Goal: Task Accomplishment & Management: Use online tool/utility

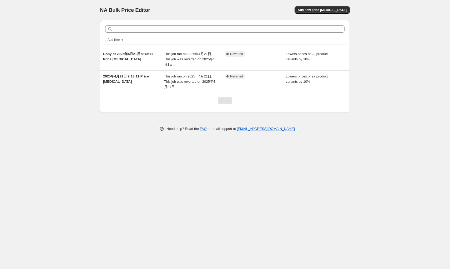
click at [390, 79] on div "NA Bulk Price Editor. This page is ready NA Bulk Price Editor Add new price [ME…" at bounding box center [225, 134] width 450 height 269
click at [70, 72] on div "NA Bulk Price Editor. This page is ready NA Bulk Price Editor Add new price [ME…" at bounding box center [225, 134] width 450 height 269
click at [70, 73] on div "NA Bulk Price Editor. This page is ready NA Bulk Price Editor Add new price cha…" at bounding box center [225, 134] width 450 height 269
click at [369, 68] on div "NA Bulk Price Editor. This page is ready NA Bulk Price Editor Add new price cha…" at bounding box center [225, 134] width 450 height 269
click at [37, 108] on div "NA Bulk Price Editor. This page is ready NA Bulk Price Editor Add new price cha…" at bounding box center [225, 134] width 450 height 269
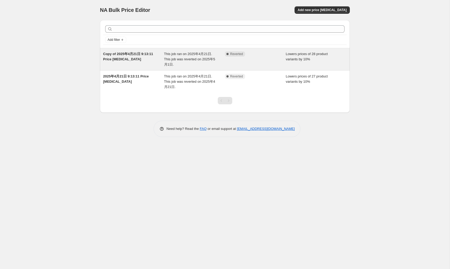
click at [119, 56] on div "Copy of 2025年4月21日 9:13:11 Price change job" at bounding box center [133, 59] width 61 height 16
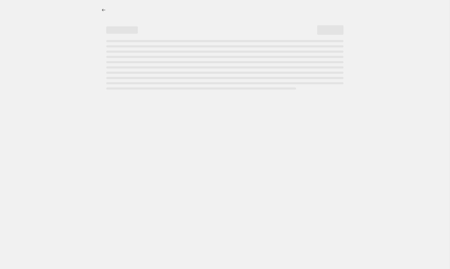
select select "percentage"
select select "collection"
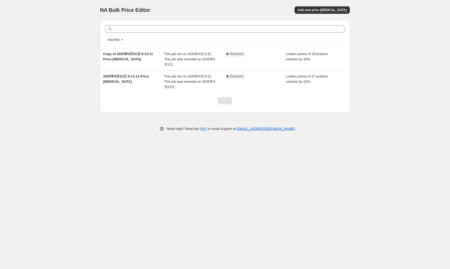
click at [37, 137] on div "NA Bulk Price Editor. This page is ready NA Bulk Price Editor Add new price cha…" at bounding box center [225, 134] width 450 height 269
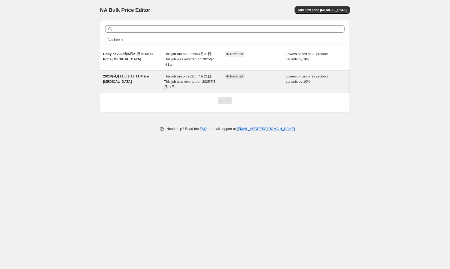
click at [188, 86] on div "This job ran on 2025年4月21日. This job was reverted on 2025年4月21日." at bounding box center [194, 82] width 61 height 16
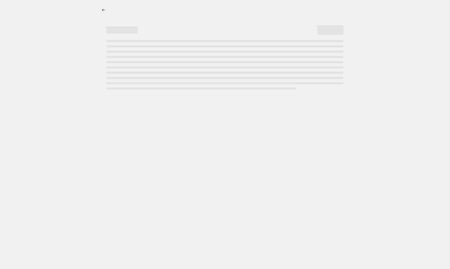
select select "percentage"
select select "collection"
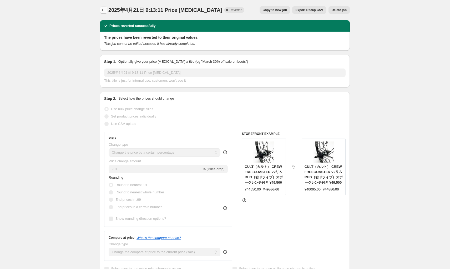
click at [104, 10] on icon "Price change jobs" at bounding box center [103, 9] width 5 height 5
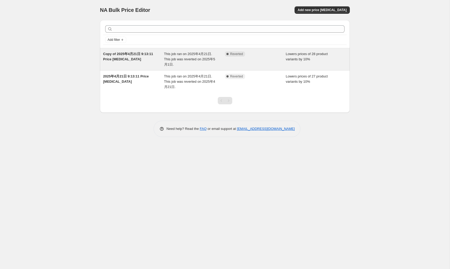
click at [197, 57] on span "This job ran on 2025年4月21日. This job was reverted on 2025年5月1日." at bounding box center [189, 59] width 51 height 14
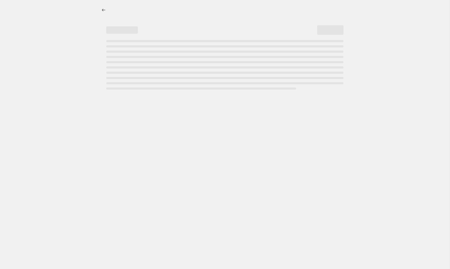
select select "percentage"
select select "collection"
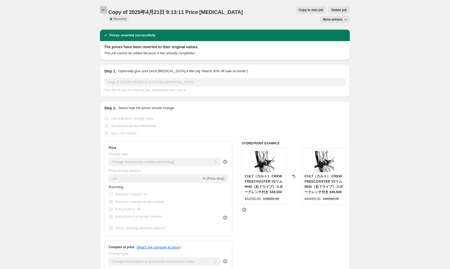
click at [102, 9] on icon "Price change jobs" at bounding box center [103, 9] width 5 height 5
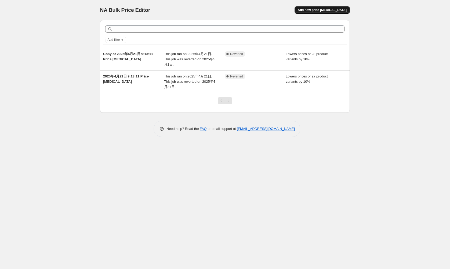
click at [324, 10] on span "Add new price [MEDICAL_DATA]" at bounding box center [322, 10] width 49 height 4
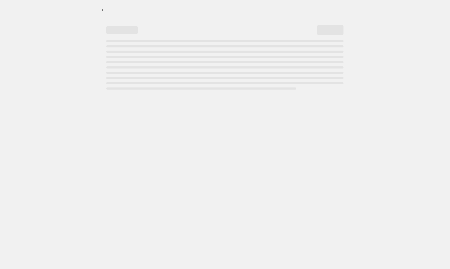
select select "percentage"
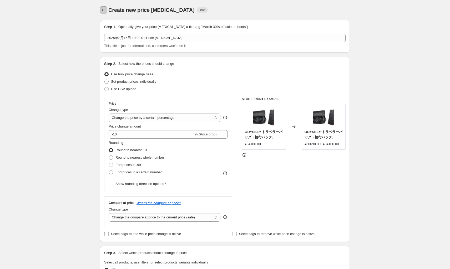
click at [103, 11] on icon "Price change jobs" at bounding box center [103, 9] width 5 height 5
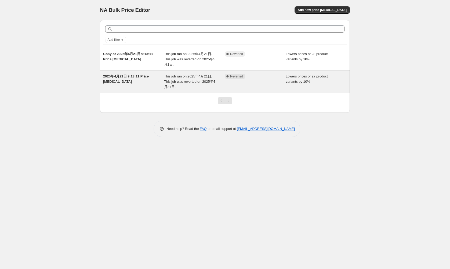
click at [344, 83] on div "Lowers prices of 27 product variants by 10%" at bounding box center [316, 82] width 61 height 16
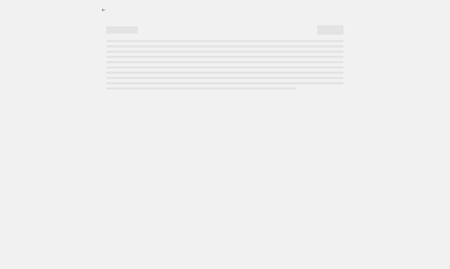
select select "percentage"
select select "collection"
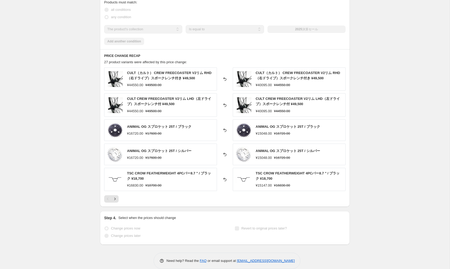
scroll to position [345, 0]
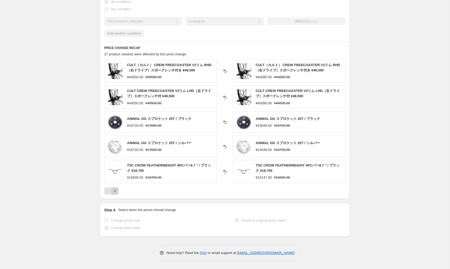
click at [116, 193] on icon "Next" at bounding box center [114, 190] width 5 height 5
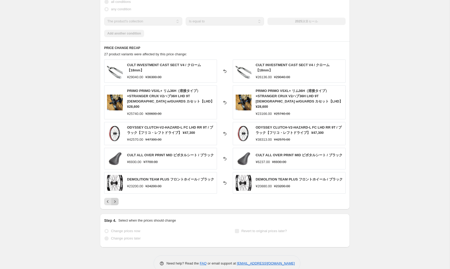
click at [116, 198] on button "Next" at bounding box center [114, 201] width 7 height 7
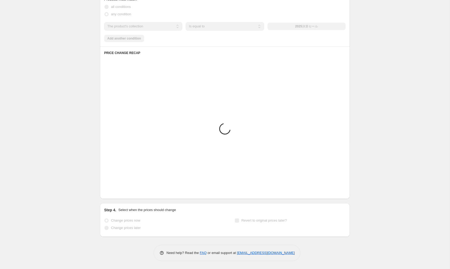
scroll to position [341, 0]
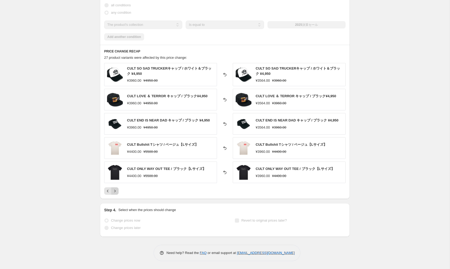
click at [116, 193] on icon "Next" at bounding box center [114, 190] width 5 height 5
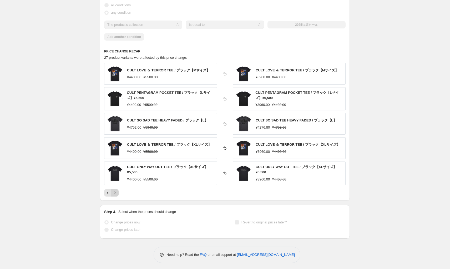
click at [116, 193] on icon "Next" at bounding box center [114, 192] width 5 height 5
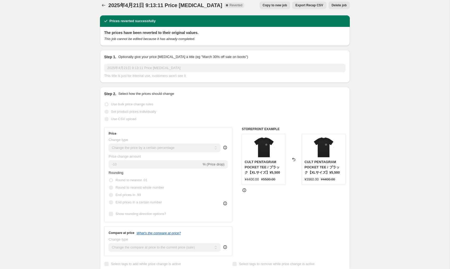
scroll to position [0, 0]
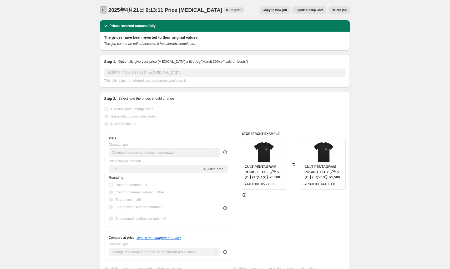
click at [104, 12] on icon "Price change jobs" at bounding box center [103, 9] width 5 height 5
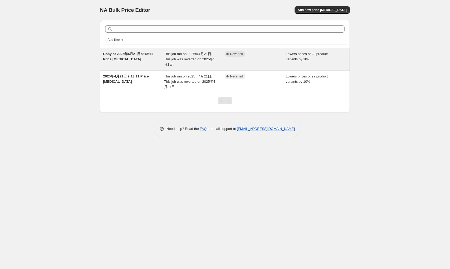
click at [126, 62] on div "Copy of 2025年4月21日 9:13:11 Price [MEDICAL_DATA]" at bounding box center [133, 59] width 61 height 16
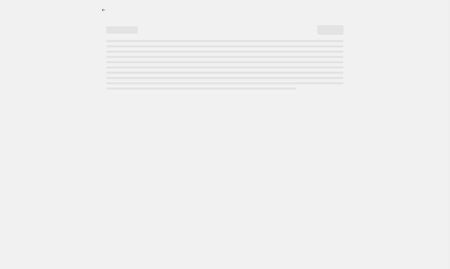
select select "percentage"
select select "collection"
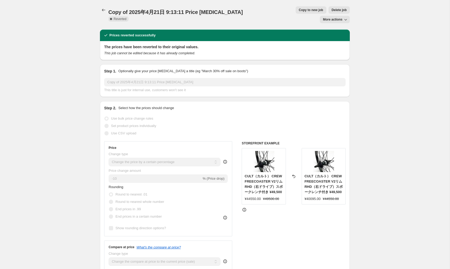
click at [103, 5] on div "Copy of 2025年4月21日 9:13:11 Price [MEDICAL_DATA]. This page is ready Copy of 202…" at bounding box center [225, 14] width 250 height 29
click at [103, 8] on icon "Price change jobs" at bounding box center [103, 9] width 5 height 5
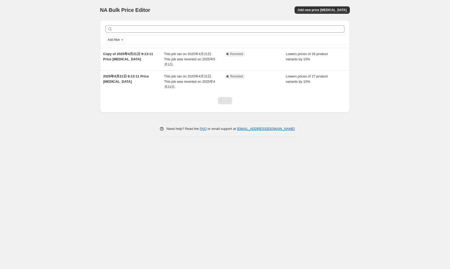
click at [394, 128] on div "NA Bulk Price Editor. This page is ready NA Bulk Price Editor Add new price [ME…" at bounding box center [225, 134] width 450 height 269
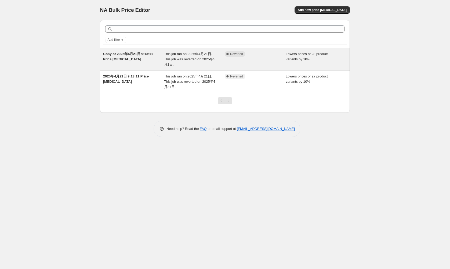
click at [328, 64] on div "Lowers prices of 28 product variants by 10%" at bounding box center [316, 59] width 61 height 16
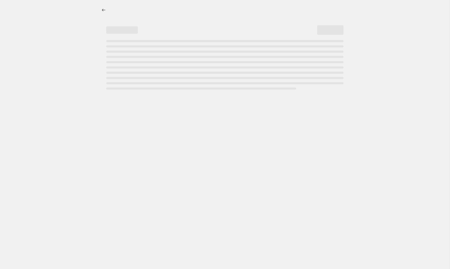
select select "percentage"
select select "collection"
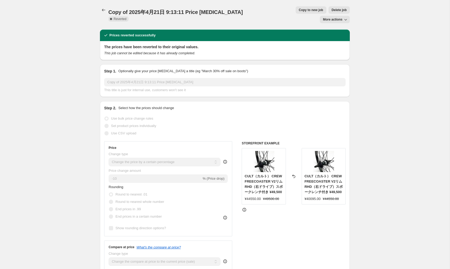
click at [332, 10] on span "Delete job" at bounding box center [339, 10] width 15 height 4
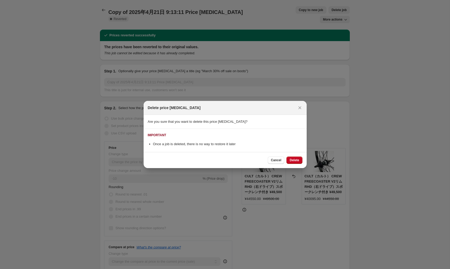
drag, startPoint x: 148, startPoint y: 126, endPoint x: 293, endPoint y: 122, distance: 145.3
click at [293, 122] on section "Are you sure that you want to delete this price [MEDICAL_DATA]?" at bounding box center [225, 122] width 163 height 14
click at [296, 161] on span "Delete" at bounding box center [294, 160] width 9 height 4
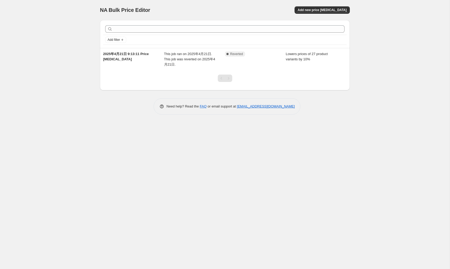
click at [377, 129] on div "NA Bulk Price Editor. This page is ready NA Bulk Price Editor Add new price [ME…" at bounding box center [225, 134] width 450 height 269
click at [337, 8] on button "Add new price [MEDICAL_DATA]" at bounding box center [322, 9] width 55 height 7
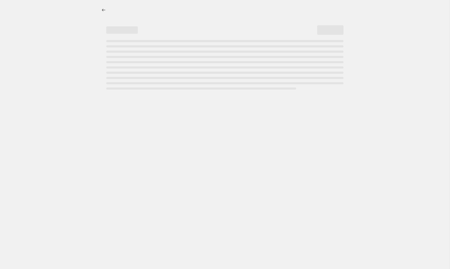
select select "percentage"
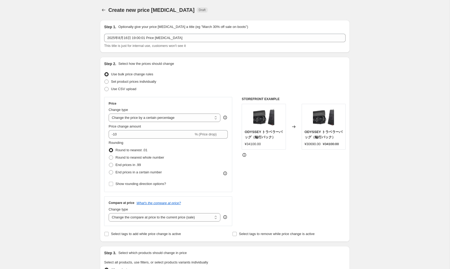
click at [382, 134] on div "Create new price [MEDICAL_DATA]. This page is ready Create new price [MEDICAL_D…" at bounding box center [225, 264] width 450 height 528
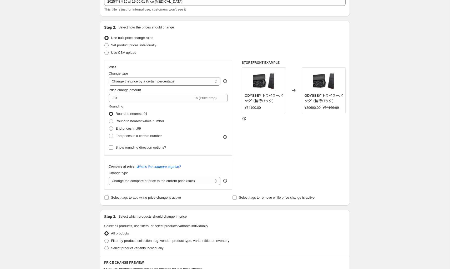
scroll to position [66, 0]
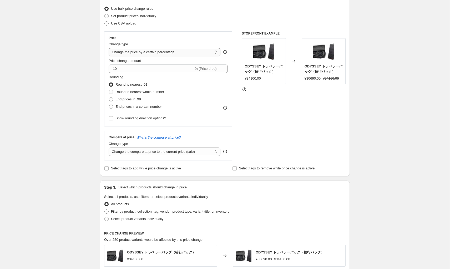
click at [216, 54] on select "Change the price to a certain amount Change the price by a certain amount Chang…" at bounding box center [165, 52] width 112 height 8
click at [110, 52] on select "Change the price to a certain amount Change the price by a certain amount Chang…" at bounding box center [165, 52] width 112 height 8
click at [81, 88] on div "Create new price [MEDICAL_DATA]. This page is ready Create new price [MEDICAL_D…" at bounding box center [225, 198] width 450 height 528
click at [372, 146] on div "Create new price [MEDICAL_DATA]. This page is ready Create new price [MEDICAL_D…" at bounding box center [225, 198] width 450 height 528
click at [226, 51] on icon at bounding box center [225, 51] width 5 height 5
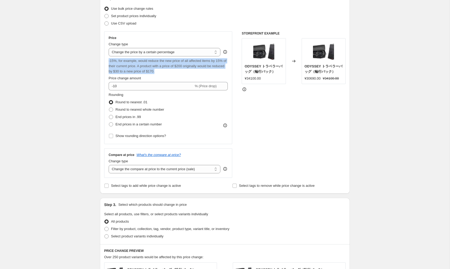
drag, startPoint x: 108, startPoint y: 61, endPoint x: 193, endPoint y: 71, distance: 85.6
click at [193, 71] on div "Price Change type Change the price to a certain amount Change the price by a ce…" at bounding box center [168, 87] width 128 height 113
click at [305, 138] on div "STOREFRONT EXAMPLE ODYSSEY トラベラーバッグ（輪行バック） ¥34100.00 Changed to ODYSSEY トラベラーバッ…" at bounding box center [294, 104] width 104 height 146
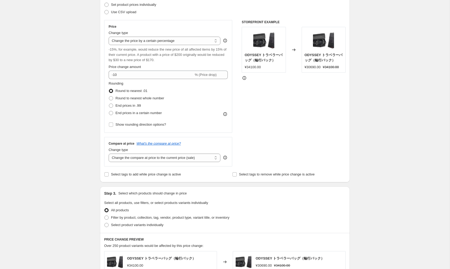
scroll to position [77, 0]
drag, startPoint x: 159, startPoint y: 89, endPoint x: 116, endPoint y: 91, distance: 43.8
click at [116, 91] on div "Round to nearest .01" at bounding box center [137, 90] width 56 height 7
click at [154, 90] on div "Round to nearest .01" at bounding box center [137, 90] width 56 height 7
drag, startPoint x: 154, startPoint y: 90, endPoint x: 116, endPoint y: 89, distance: 37.9
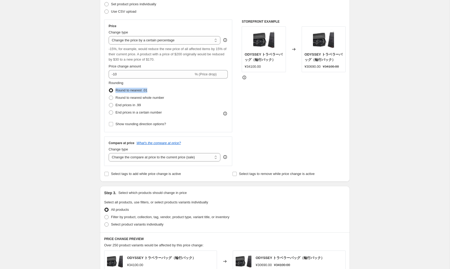
click at [116, 89] on div "Round to nearest .01" at bounding box center [137, 90] width 56 height 7
click at [74, 112] on div "Create new price [MEDICAL_DATA]. This page is ready Create new price [MEDICAL_D…" at bounding box center [225, 195] width 450 height 545
click at [278, 122] on div "STOREFRONT EXAMPLE ODYSSEY トラベラーバッグ（輪行バック） ¥34100.00 Changed to ODYSSEY トラベラーバッ…" at bounding box center [294, 92] width 104 height 146
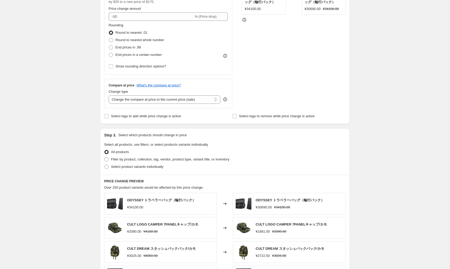
scroll to position [141, 0]
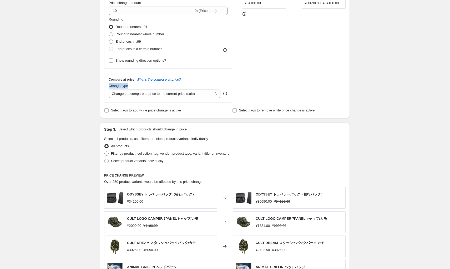
drag, startPoint x: 108, startPoint y: 86, endPoint x: 129, endPoint y: 85, distance: 21.6
click at [129, 85] on div "Compare at price What's the compare at price? Change type Change the compare at…" at bounding box center [168, 87] width 128 height 29
click at [69, 77] on div "Create new price [MEDICAL_DATA]. This page is ready Create new price [MEDICAL_D…" at bounding box center [225, 131] width 450 height 545
drag, startPoint x: 107, startPoint y: 81, endPoint x: 187, endPoint y: 79, distance: 80.3
click at [187, 79] on div "Compare at price What's the compare at price? Change type Change the compare at…" at bounding box center [168, 87] width 128 height 29
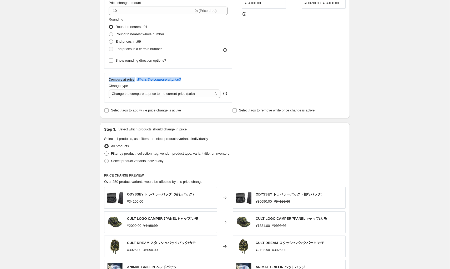
click at [54, 78] on div "Create new price [MEDICAL_DATA]. This page is ready Create new price [MEDICAL_D…" at bounding box center [225, 131] width 450 height 545
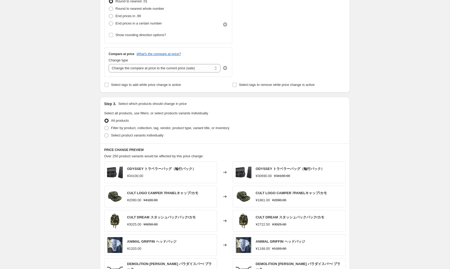
scroll to position [174, 0]
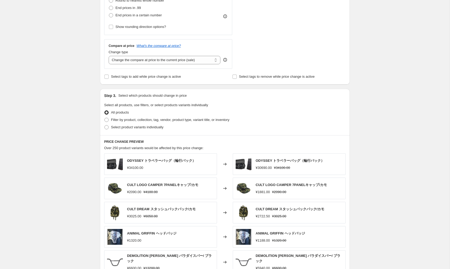
click at [347, 103] on div "Step 3. Select which products should change in price Select all products, use f…" at bounding box center [225, 112] width 250 height 46
drag, startPoint x: 198, startPoint y: 78, endPoint x: 112, endPoint y: 78, distance: 86.6
click at [112, 78] on div "Select tags to add while price change is active" at bounding box center [160, 76] width 113 height 7
click at [409, 133] on div "Create new price [MEDICAL_DATA]. This page is ready Create new price [MEDICAL_D…" at bounding box center [225, 98] width 450 height 545
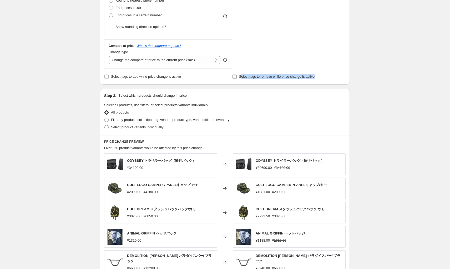
drag, startPoint x: 328, startPoint y: 78, endPoint x: 240, endPoint y: 77, distance: 87.9
click at [240, 77] on div "Select tags to remove while price change is active" at bounding box center [288, 76] width 113 height 7
click at [390, 137] on div "Create new price [MEDICAL_DATA]. This page is ready Create new price [MEDICAL_D…" at bounding box center [225, 98] width 450 height 545
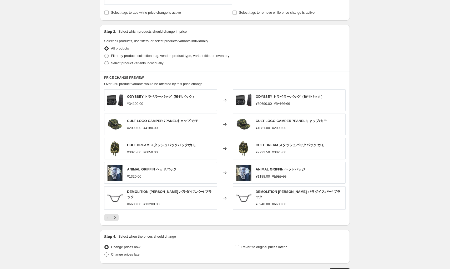
scroll to position [238, 0]
click at [56, 128] on div "Create new price [MEDICAL_DATA]. This page is ready Create new price [MEDICAL_D…" at bounding box center [225, 34] width 450 height 545
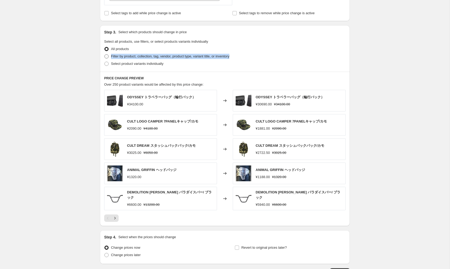
drag, startPoint x: 244, startPoint y: 57, endPoint x: 111, endPoint y: 55, distance: 133.2
click at [111, 55] on div "Filter by product, collection, tag, vendor, product type, variant title, or inv…" at bounding box center [225, 56] width 242 height 7
click at [60, 102] on div "Create new price [MEDICAL_DATA]. This page is ready Create new price [MEDICAL_D…" at bounding box center [225, 34] width 450 height 545
drag, startPoint x: 169, startPoint y: 64, endPoint x: 110, endPoint y: 61, distance: 59.3
click at [110, 61] on div "Select product variants individually" at bounding box center [225, 63] width 242 height 7
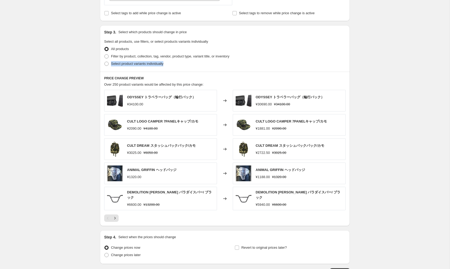
click at [73, 90] on div "Create new price [MEDICAL_DATA]. This page is ready Create new price [MEDICAL_D…" at bounding box center [225, 34] width 450 height 545
click at [108, 58] on span at bounding box center [106, 56] width 4 height 4
click at [105, 54] on input "Filter by product, collection, tag, vendor, product type, variant title, or inv…" at bounding box center [104, 54] width 0 height 0
radio input "true"
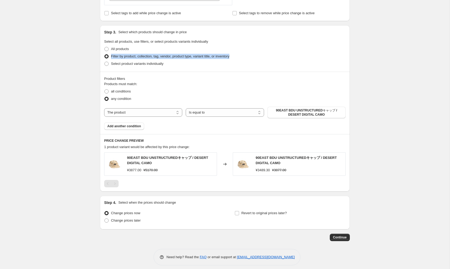
drag, startPoint x: 243, startPoint y: 59, endPoint x: 111, endPoint y: 56, distance: 132.1
click at [111, 56] on div "Filter by product, collection, tag, vendor, product type, variant title, or inv…" at bounding box center [225, 56] width 242 height 7
click at [65, 91] on div "Create new price [MEDICAL_DATA]. This page is ready Create new price [MEDICAL_D…" at bounding box center [225, 17] width 450 height 511
click at [108, 65] on span at bounding box center [106, 64] width 4 height 4
click at [105, 62] on input "Select product variants individually" at bounding box center [104, 62] width 0 height 0
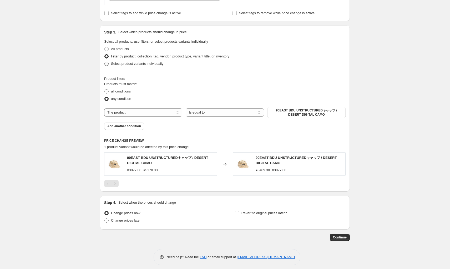
radio input "true"
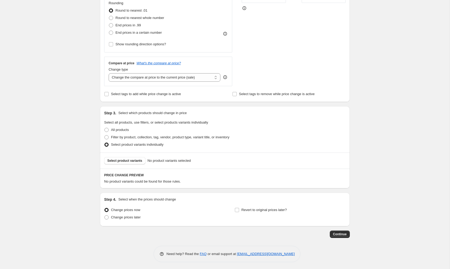
scroll to position [158, 0]
drag, startPoint x: 180, startPoint y: 142, endPoint x: 108, endPoint y: 143, distance: 71.9
click at [108, 143] on div "Select product variants individually" at bounding box center [225, 143] width 242 height 7
click at [77, 159] on div "Create new price [MEDICAL_DATA]. This page is ready Create new price [MEDICAL_D…" at bounding box center [225, 55] width 450 height 427
click at [139, 160] on span "Select product variants" at bounding box center [124, 159] width 35 height 4
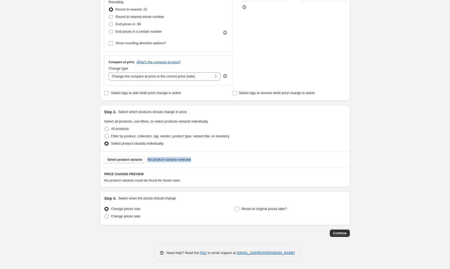
drag, startPoint x: 207, startPoint y: 161, endPoint x: 149, endPoint y: 160, distance: 58.7
click at [149, 160] on div "Select product variants No product variants selected" at bounding box center [225, 159] width 242 height 7
click at [72, 141] on div "Create new price [MEDICAL_DATA]. This page is ready Create new price [MEDICAL_D…" at bounding box center [225, 55] width 450 height 427
click at [224, 172] on h6 "PRICE CHANGE PREVIEW" at bounding box center [225, 174] width 242 height 4
drag, startPoint x: 149, startPoint y: 174, endPoint x: 104, endPoint y: 171, distance: 44.3
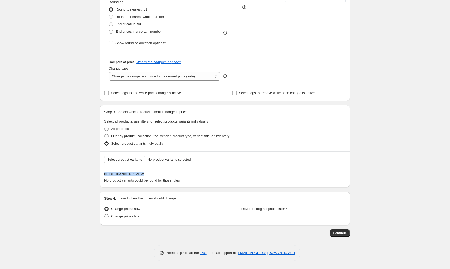
click at [104, 171] on div "PRICE CHANGE PREVIEW No product variants could be found for those rules." at bounding box center [225, 177] width 250 height 20
click at [186, 170] on div "PRICE CHANGE PREVIEW No product variants could be found for those rules." at bounding box center [225, 177] width 250 height 20
drag, startPoint x: 192, startPoint y: 181, endPoint x: 104, endPoint y: 183, distance: 87.9
click at [104, 183] on div "PRICE CHANGE PREVIEW No product variants could be found for those rules." at bounding box center [225, 177] width 250 height 20
click at [64, 192] on div "Create new price [MEDICAL_DATA]. This page is ready Create new price [MEDICAL_D…" at bounding box center [225, 55] width 450 height 427
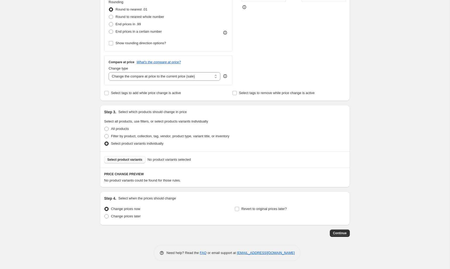
click at [126, 160] on span "Select product variants" at bounding box center [124, 159] width 35 height 4
